Goal: Transaction & Acquisition: Purchase product/service

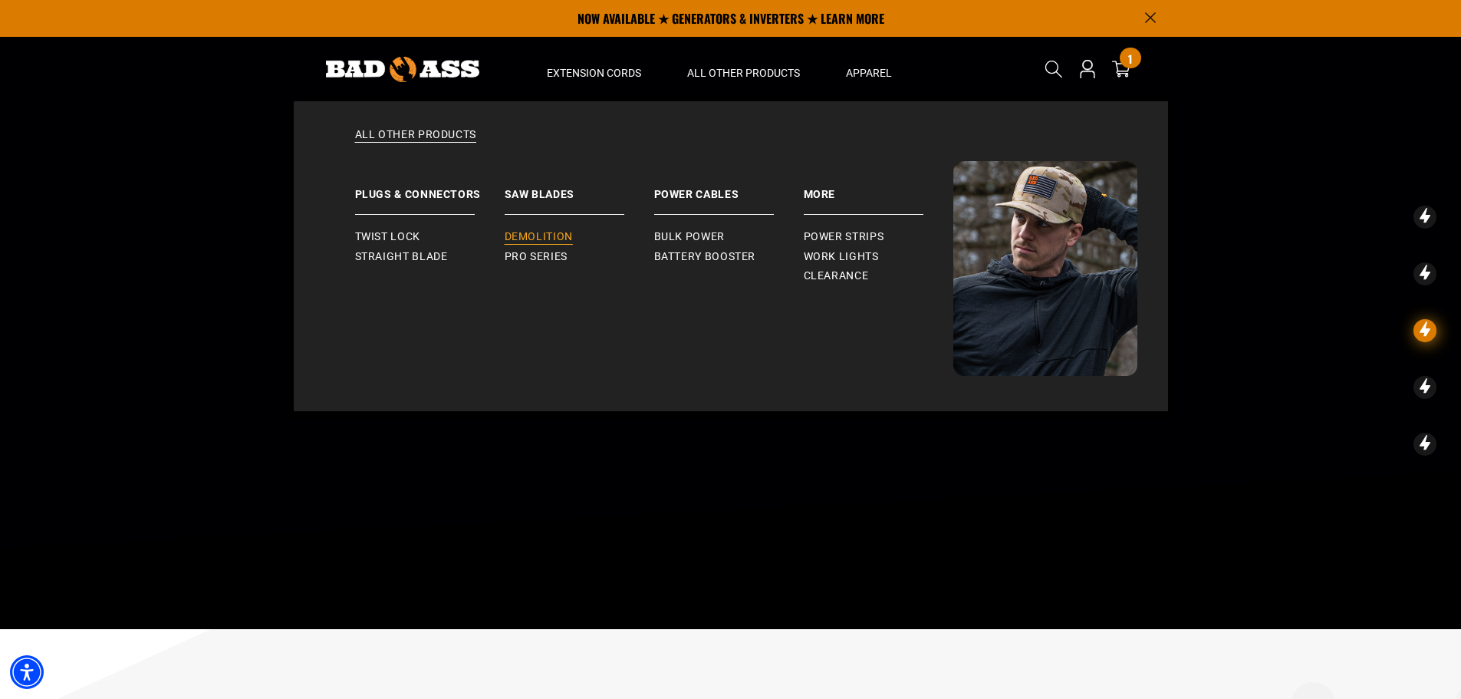
click at [546, 245] on link "Demolition" at bounding box center [580, 237] width 150 height 20
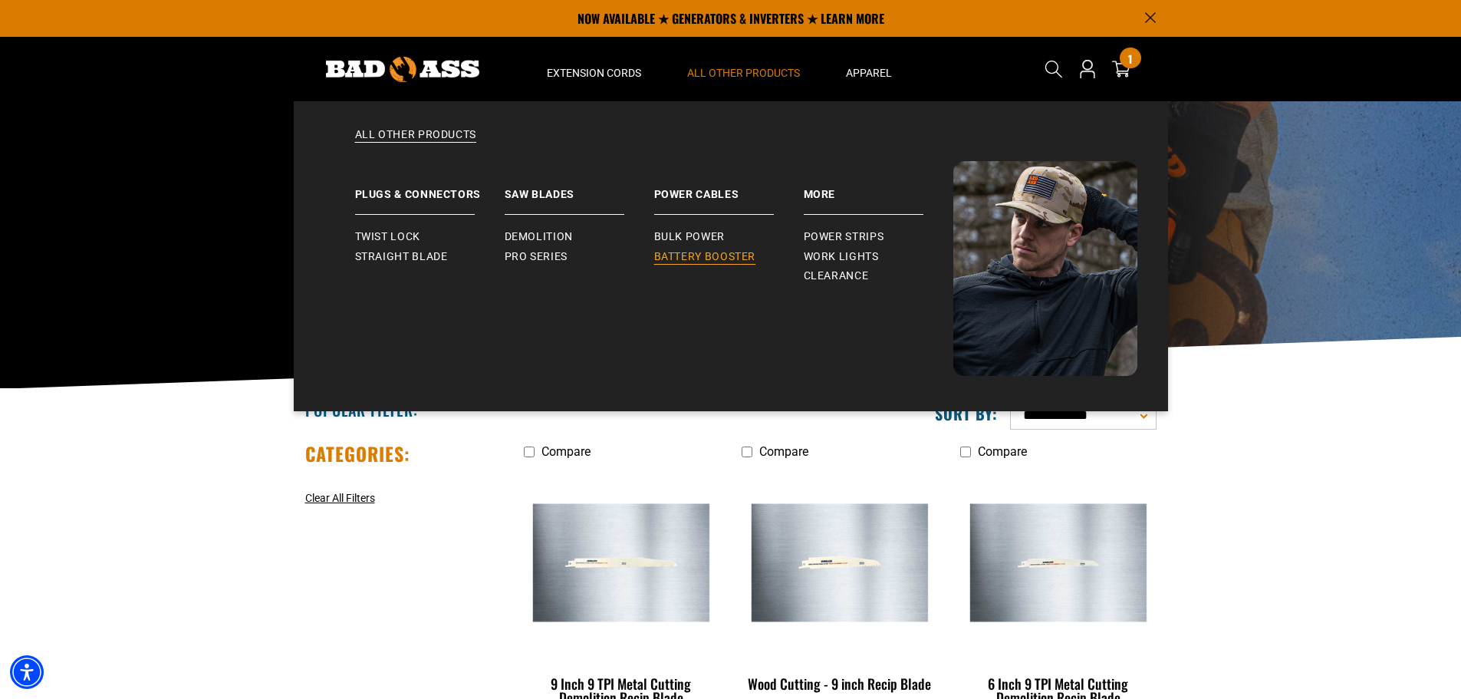
click at [702, 258] on span "Battery Booster" at bounding box center [705, 257] width 102 height 14
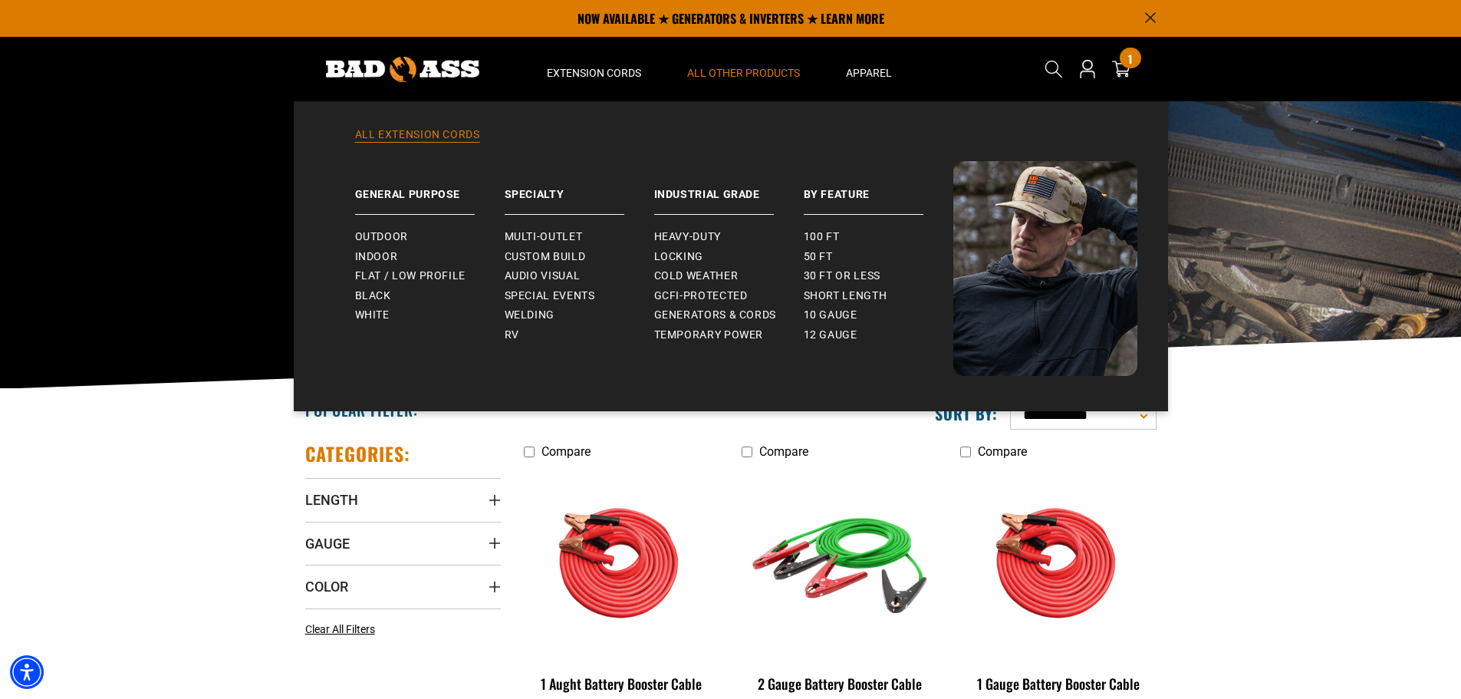
click at [405, 136] on link "All Extension Cords" at bounding box center [730, 144] width 813 height 34
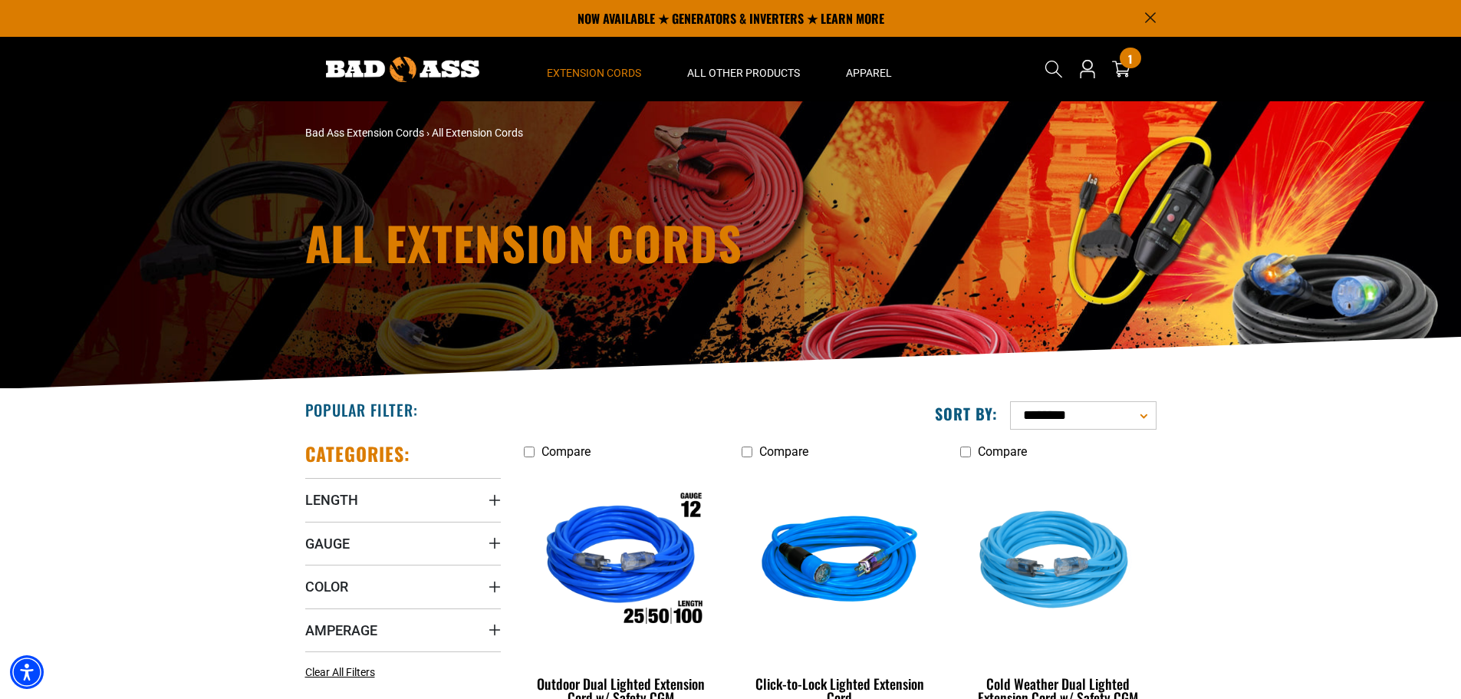
click at [426, 85] on div at bounding box center [403, 69] width 219 height 64
click at [422, 77] on img at bounding box center [402, 69] width 153 height 25
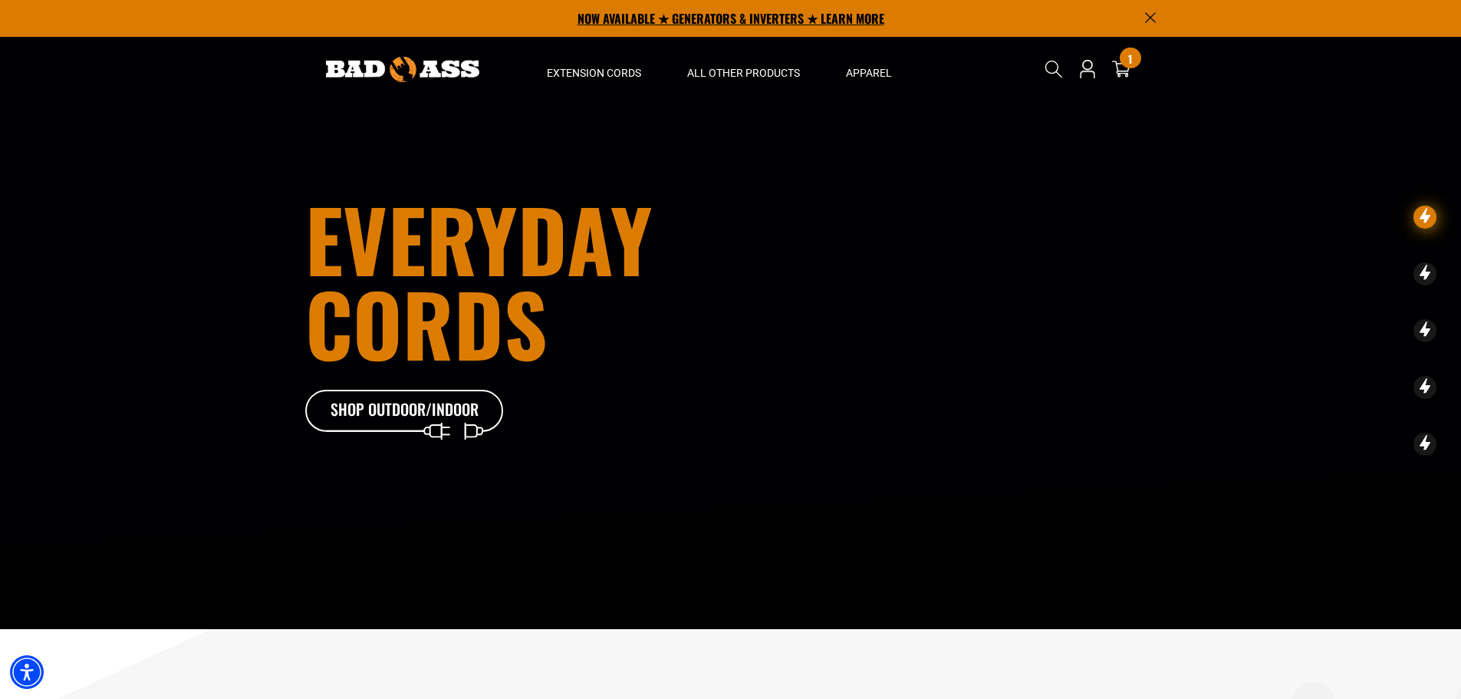
drag, startPoint x: 790, startPoint y: 30, endPoint x: 1029, endPoint y: 7, distance: 240.3
click at [1029, 7] on p "NOW AVAILABLE ★ GENERATORS & INVERTERS ★ LEARN MORE" at bounding box center [730, 18] width 851 height 37
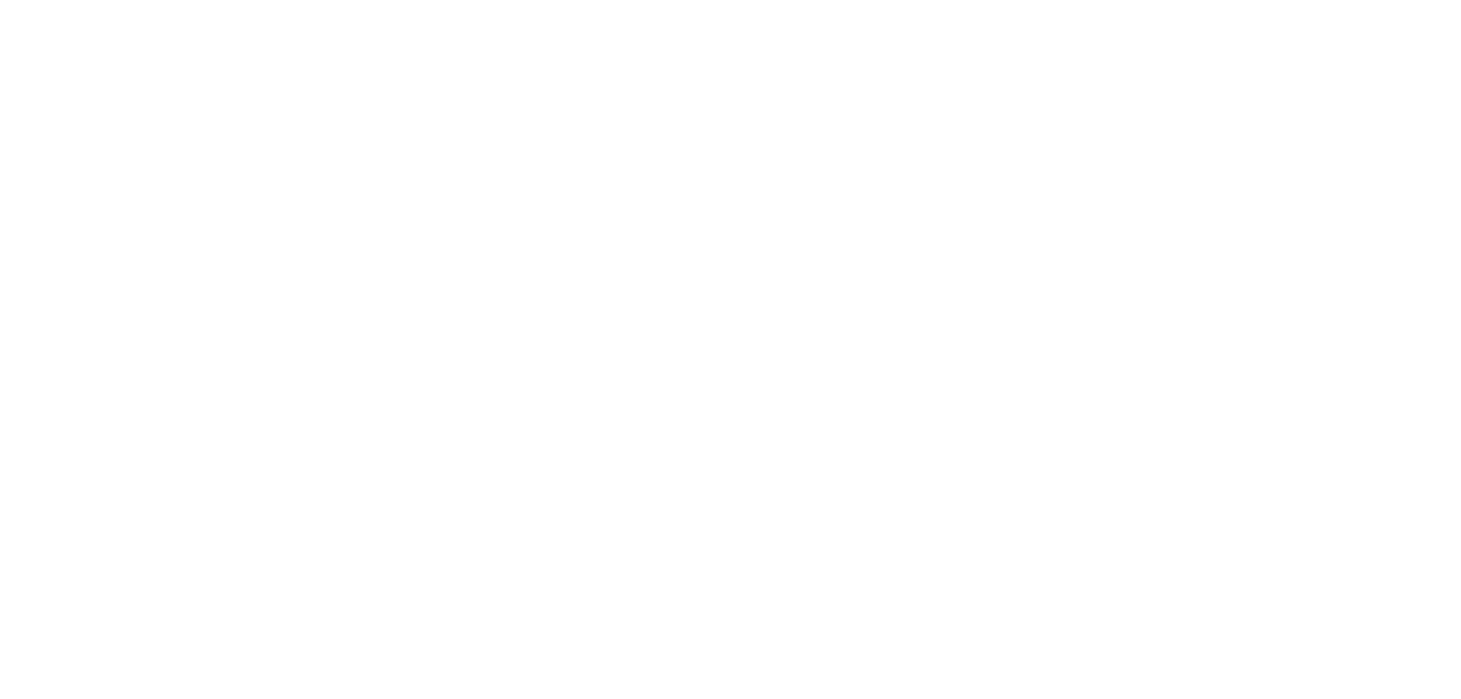
click at [1150, 21] on html "Skip to content NOW AVAILABLE ★ GENERATORS & INVERTERS ★ LEARN MORE Home Extens…" at bounding box center [730, 349] width 1461 height 699
